Goal: Communication & Community: Participate in discussion

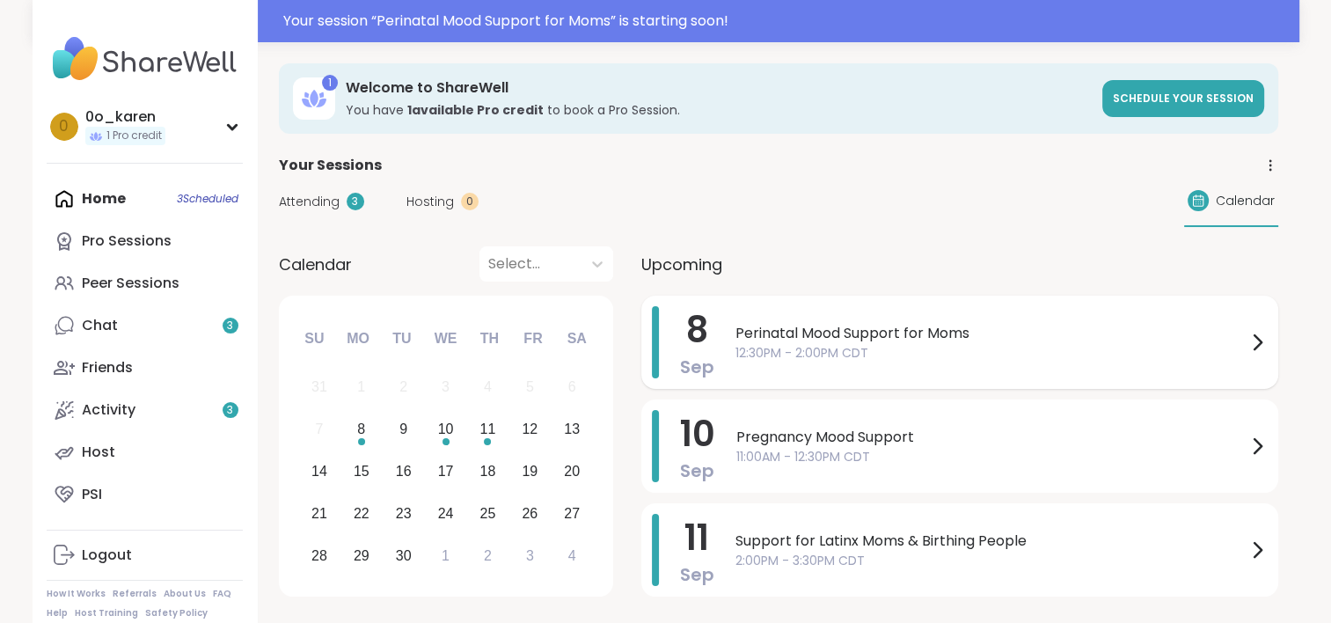
click at [1261, 340] on icon at bounding box center [1258, 342] width 7 height 14
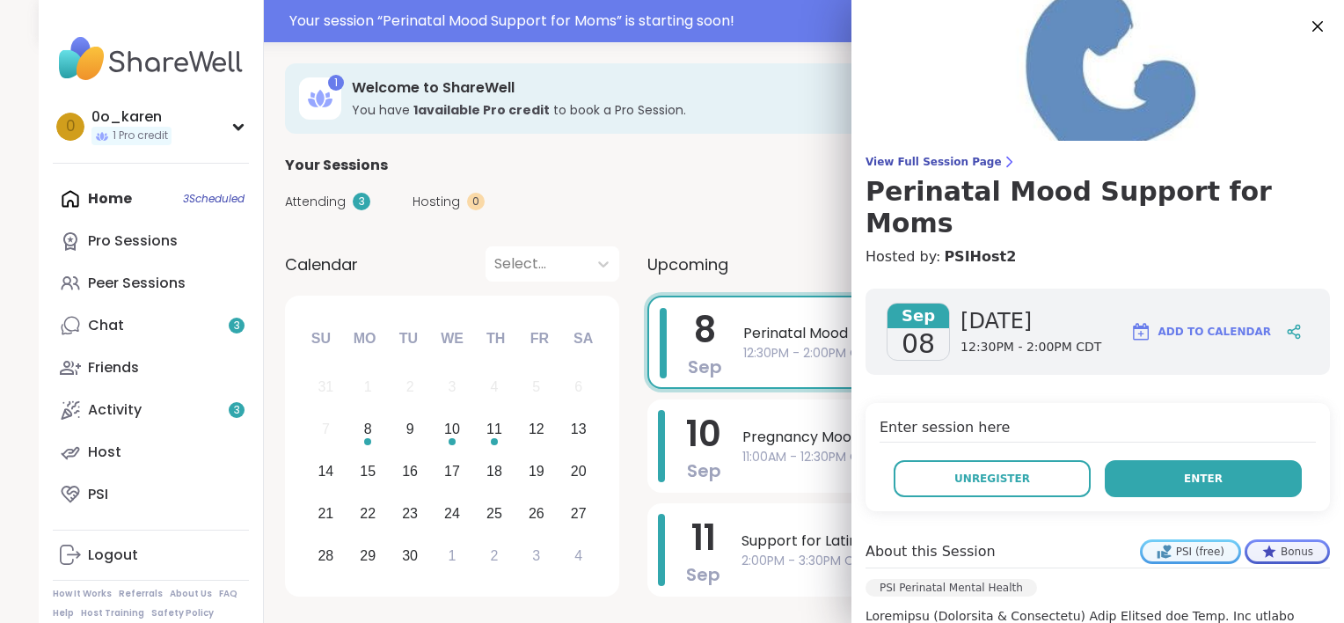
click at [1163, 460] on button "Enter" at bounding box center [1203, 478] width 197 height 37
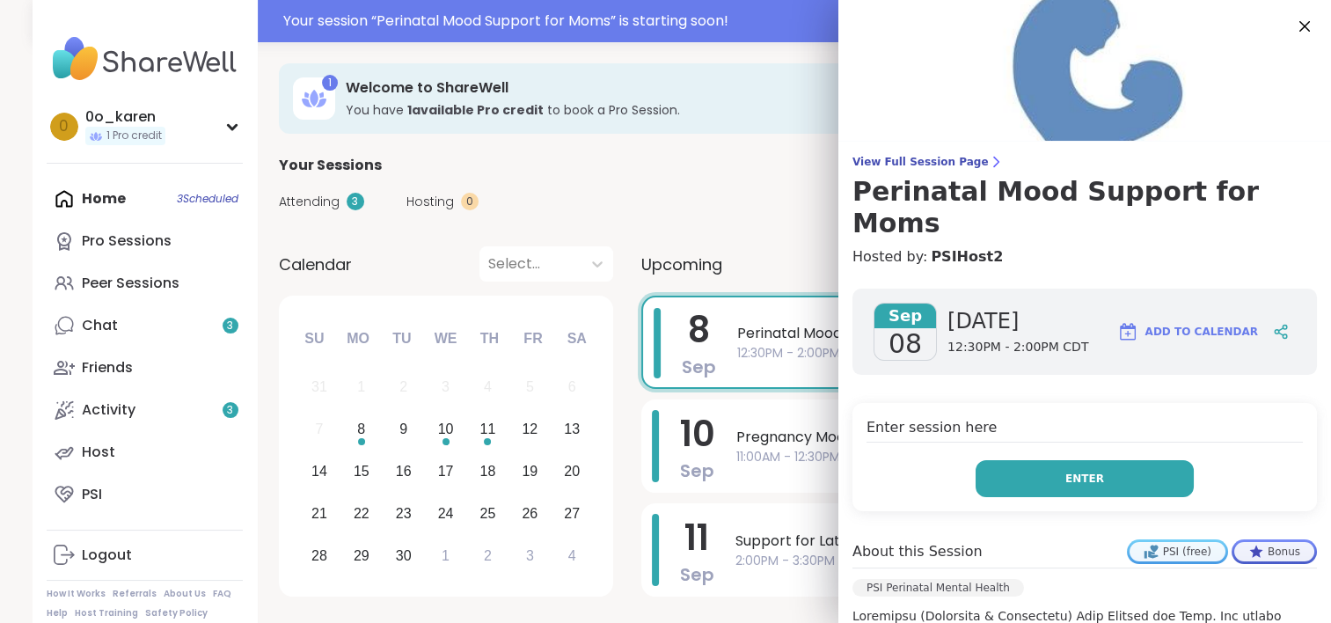
click at [1044, 460] on button "Enter" at bounding box center [1085, 478] width 218 height 37
